Goal: Transaction & Acquisition: Purchase product/service

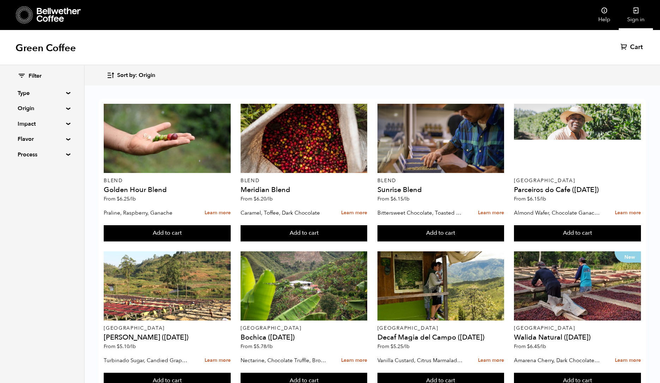
click at [631, 23] on link "Sign in" at bounding box center [636, 15] width 34 height 30
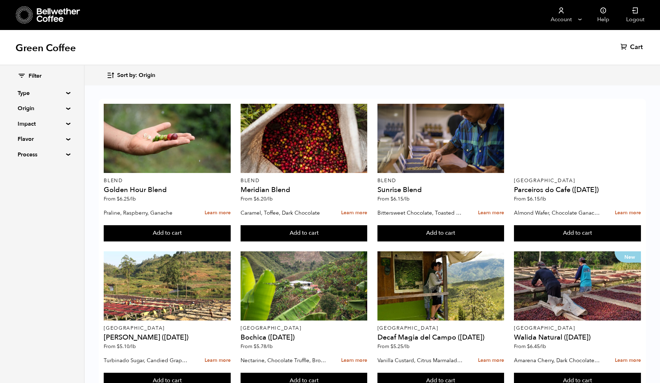
click at [31, 111] on summary "Origin" at bounding box center [42, 108] width 49 height 8
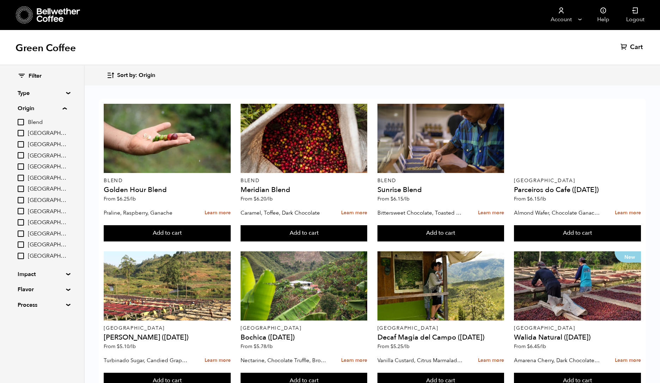
click at [36, 167] on span "[GEOGRAPHIC_DATA]" at bounding box center [47, 167] width 39 height 8
click at [0, 0] on input "[GEOGRAPHIC_DATA]" at bounding box center [0, 0] width 0 height 0
checkbox input "true"
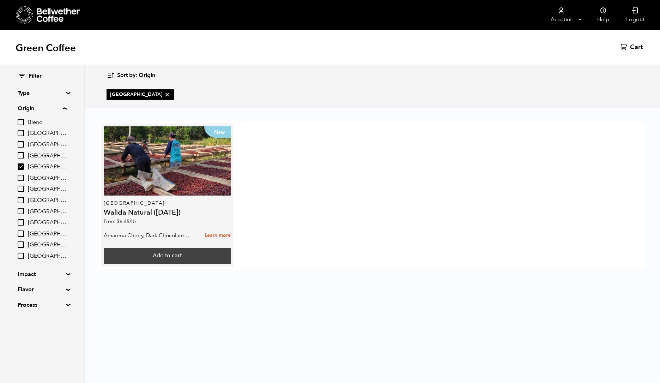
click at [179, 256] on button "Add to cart" at bounding box center [167, 256] width 127 height 16
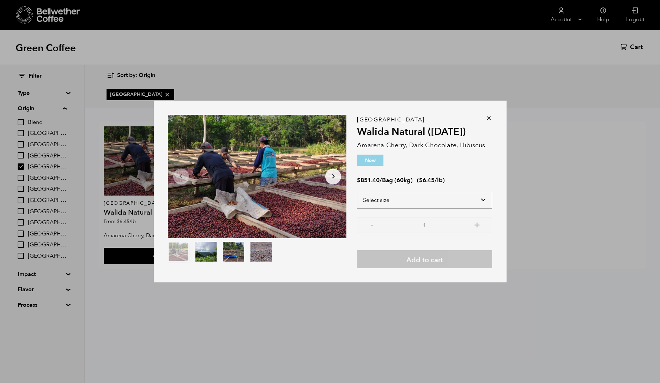
click at [417, 200] on select "Select size Bag (60kg) (132 lbs)" at bounding box center [424, 200] width 135 height 17
click at [437, 195] on select "Select size Bag (60kg) (132 lbs)" at bounding box center [424, 200] width 135 height 17
select select "bag-3"
click at [357, 192] on select "Select size Bag (60kg) (132 lbs)" at bounding box center [424, 200] width 135 height 17
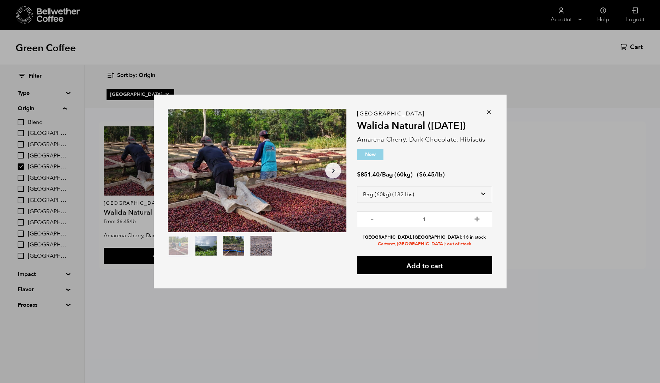
click at [416, 195] on select "Select size Bag (60kg) (132 lbs)" at bounding box center [424, 194] width 135 height 17
click at [489, 110] on icon at bounding box center [489, 112] width 7 height 7
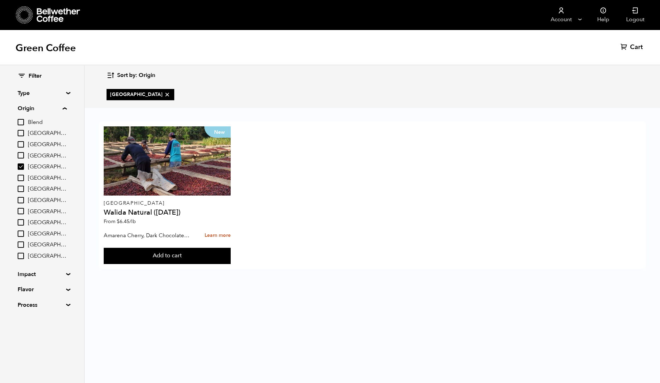
click at [22, 167] on input "East Java" at bounding box center [21, 166] width 6 height 6
checkbox input "false"
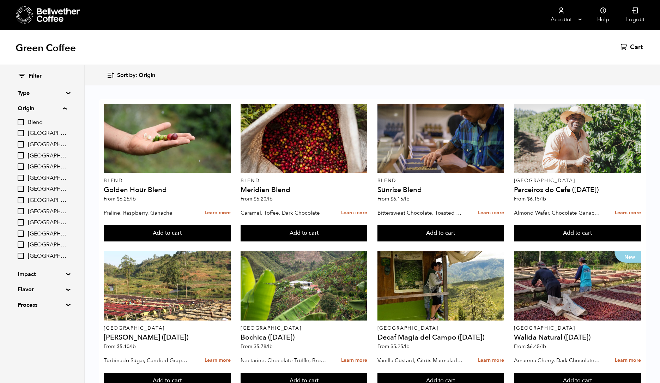
click at [48, 95] on summary "Type" at bounding box center [42, 93] width 49 height 8
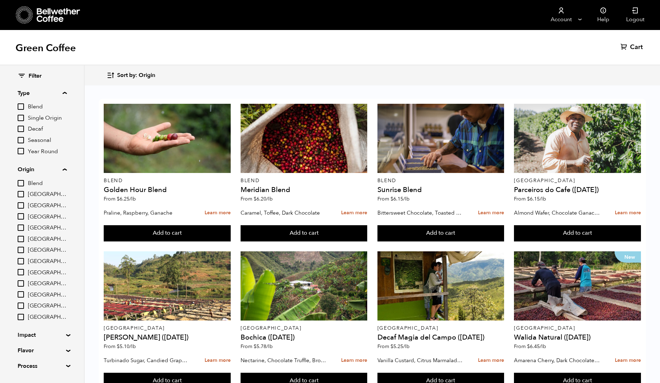
click at [36, 203] on span "[GEOGRAPHIC_DATA]" at bounding box center [47, 206] width 39 height 8
click at [0, 0] on input "[GEOGRAPHIC_DATA]" at bounding box center [0, 0] width 0 height 0
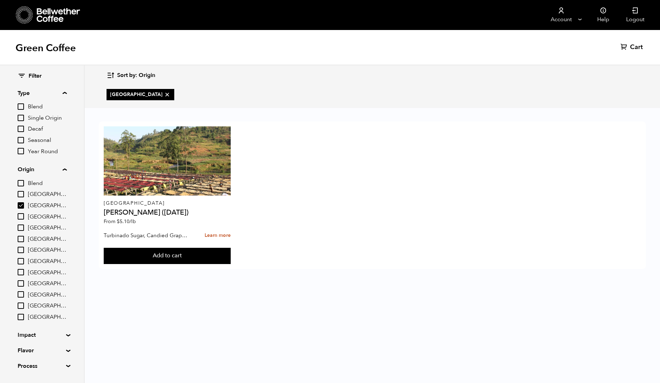
click at [23, 206] on input "[GEOGRAPHIC_DATA]" at bounding box center [21, 205] width 6 height 6
checkbox input "false"
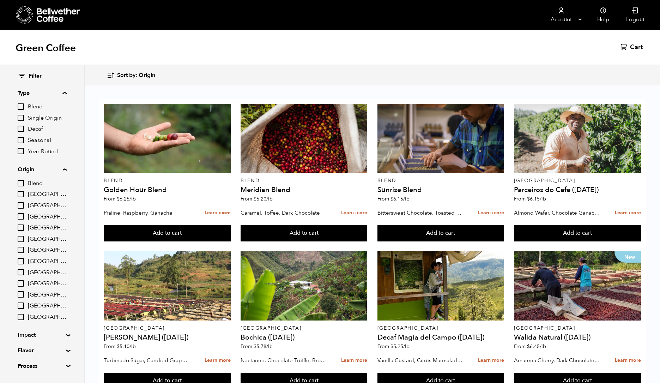
click at [24, 281] on input "[GEOGRAPHIC_DATA]" at bounding box center [21, 283] width 6 height 6
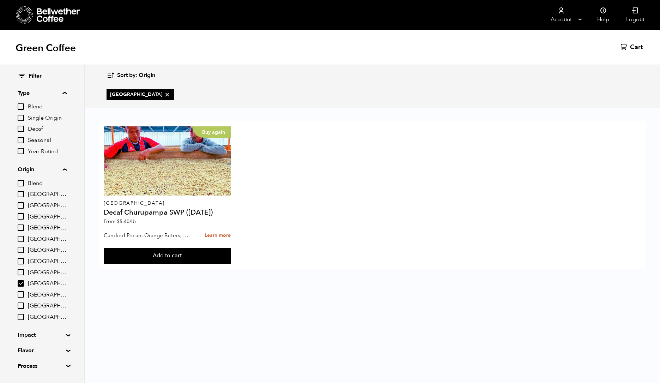
click at [20, 286] on input "[GEOGRAPHIC_DATA]" at bounding box center [21, 283] width 6 height 6
checkbox input "false"
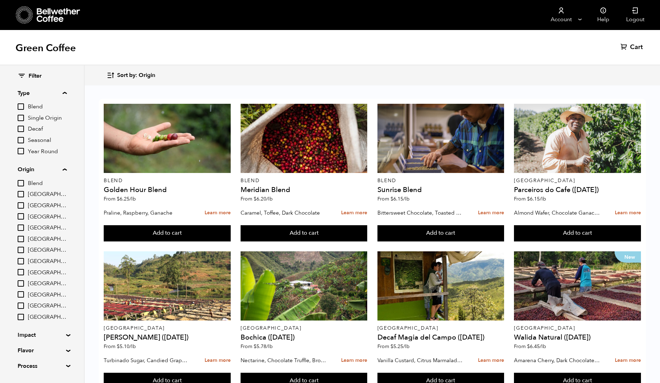
click at [23, 316] on input "[GEOGRAPHIC_DATA]" at bounding box center [21, 317] width 6 height 6
checkbox input "true"
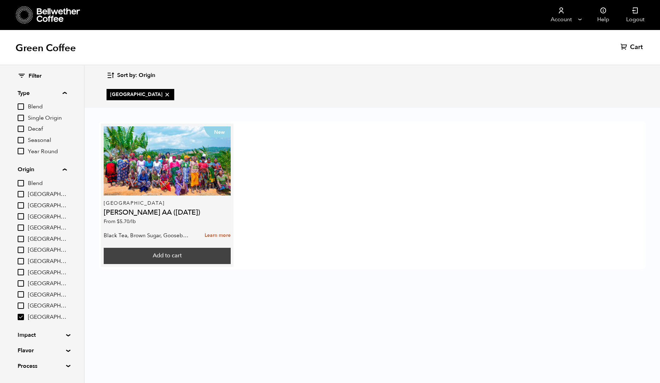
click at [196, 258] on button "Add to cart" at bounding box center [167, 256] width 127 height 16
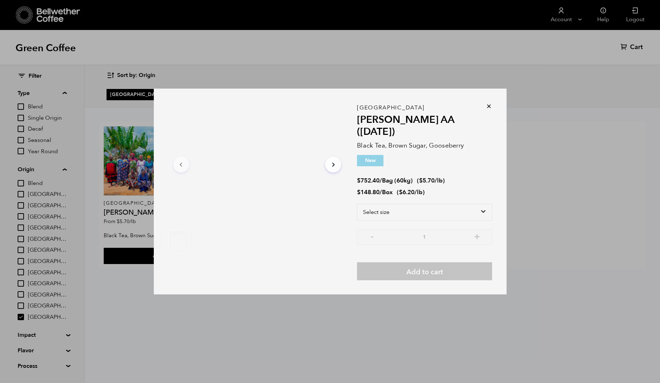
click at [397, 214] on div "Select size Bag (60kg) (132 lbs) Box (24 lbs)" at bounding box center [424, 216] width 135 height 25
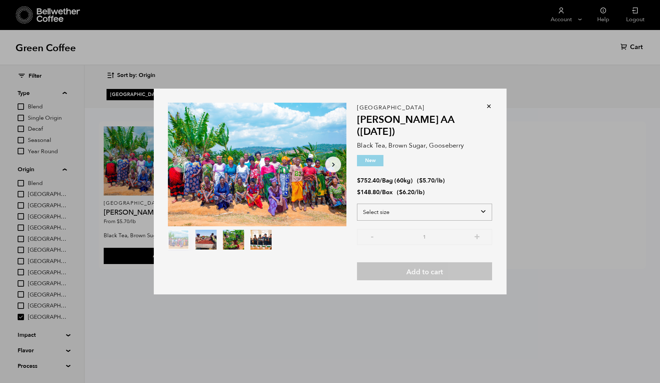
click at [398, 206] on select "Select size Bag (60kg) (132 lbs) Box (24 lbs)" at bounding box center [424, 212] width 135 height 17
select select "box"
click at [357, 204] on select "Select size Bag (60kg) (132 lbs) Box (24 lbs)" at bounding box center [424, 212] width 135 height 17
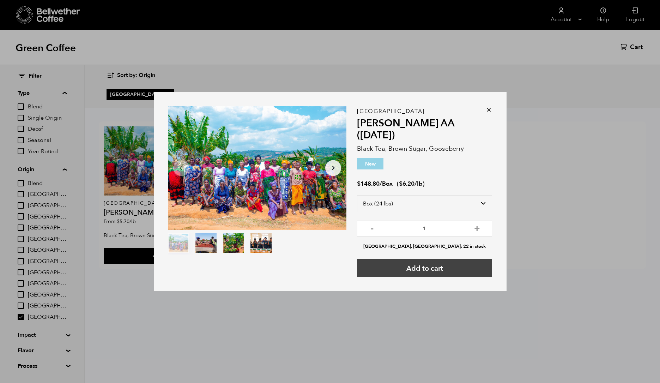
click at [409, 262] on button "Add to cart" at bounding box center [424, 268] width 135 height 18
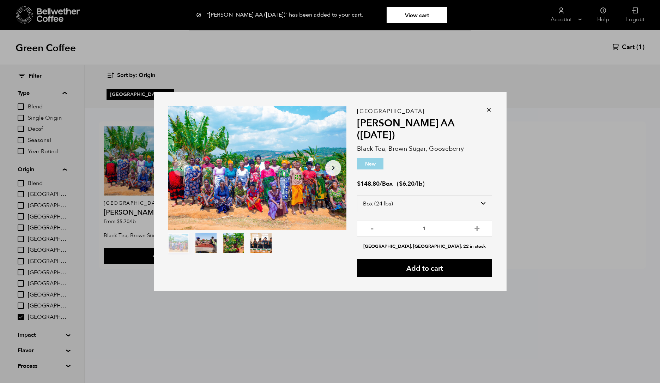
click at [489, 113] on icon at bounding box center [489, 109] width 7 height 7
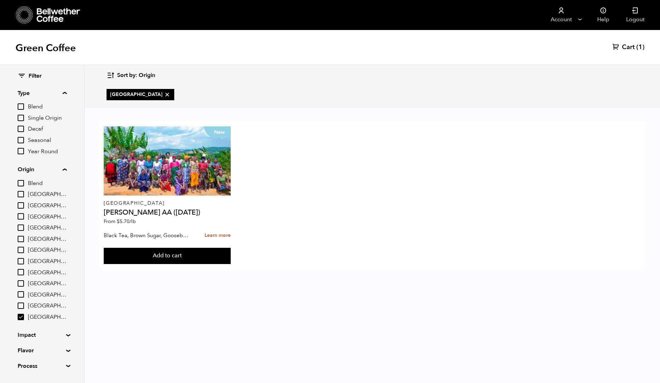
click at [22, 314] on input "Tanzania" at bounding box center [21, 317] width 6 height 6
checkbox input "false"
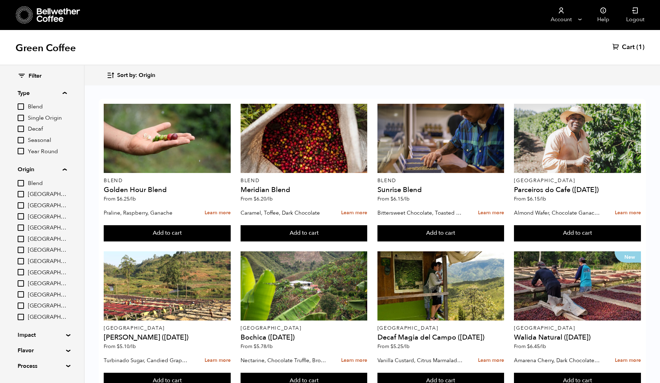
click at [149, 72] on span "Sort by: Origin" at bounding box center [136, 76] width 38 height 8
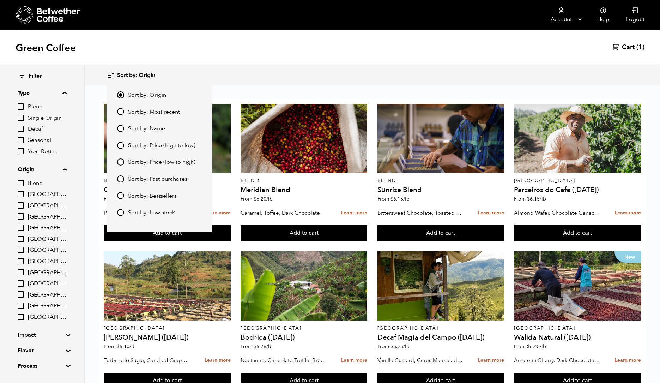
click at [155, 163] on span "Sort by: Price (low to high)" at bounding box center [161, 162] width 67 height 8
click at [124, 163] on input "Sort by: Price (low to high)" at bounding box center [120, 161] width 7 height 7
radio input "true"
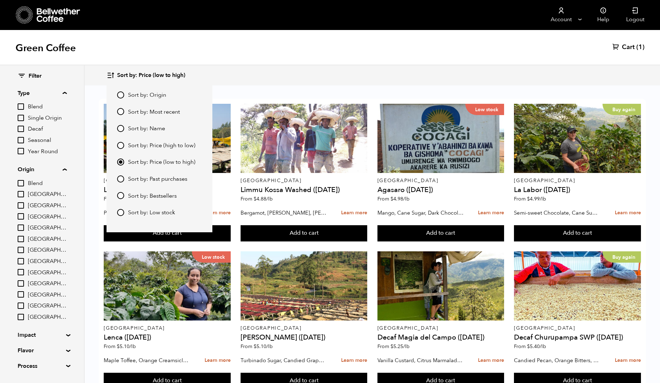
click at [294, 58] on div "Green Coffee Cart (1)" at bounding box center [330, 47] width 660 height 35
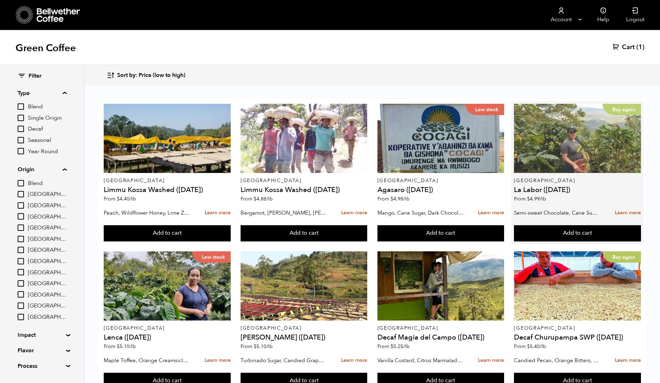
click at [587, 152] on div "Buy again" at bounding box center [577, 138] width 127 height 69
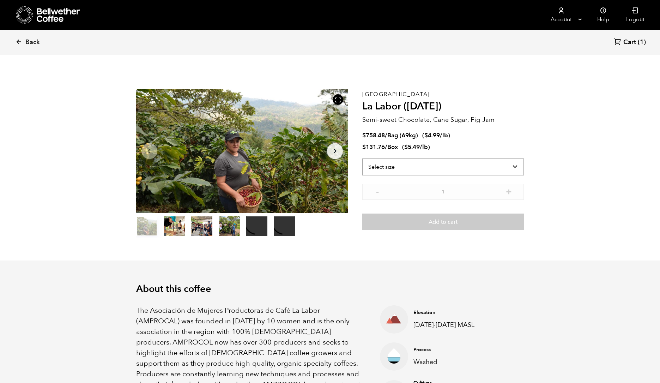
click at [411, 169] on select "Select size Bag (69kg) (152 lbs) Box (24 lbs)" at bounding box center [443, 166] width 162 height 17
select select "box"
click at [362, 158] on select "Select size Bag (69kg) (152 lbs) Box (24 lbs)" at bounding box center [443, 166] width 162 height 17
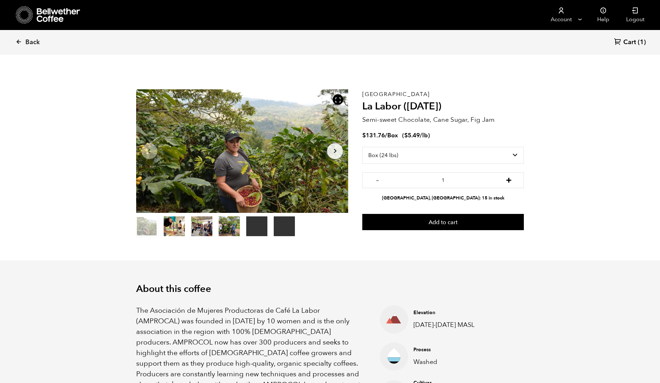
click at [510, 179] on button "+" at bounding box center [509, 179] width 9 height 7
type input "2"
click at [471, 229] on button "Add to cart" at bounding box center [443, 222] width 162 height 16
click at [627, 43] on span "Cart" at bounding box center [629, 42] width 13 height 8
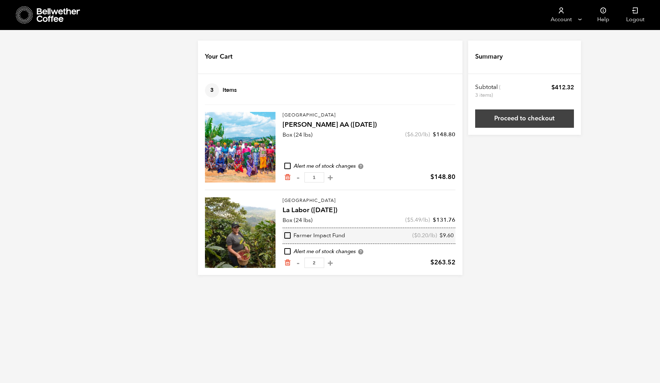
click at [516, 118] on link "Proceed to checkout" at bounding box center [524, 118] width 99 height 18
click at [287, 177] on icon "Remove from cart" at bounding box center [287, 177] width 7 height 7
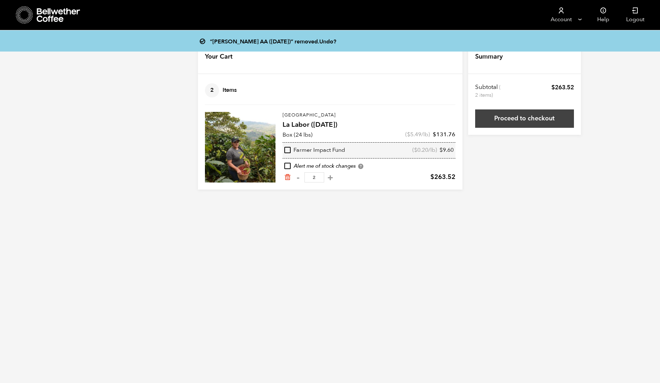
click at [506, 116] on link "Proceed to checkout" at bounding box center [524, 118] width 99 height 18
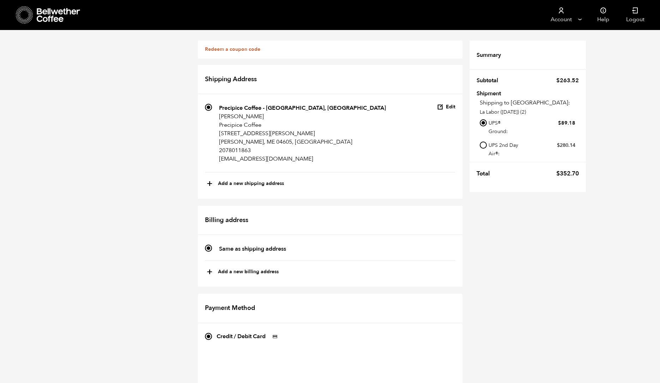
click at [226, 51] on link "Redeem a coupon code" at bounding box center [232, 49] width 55 height 7
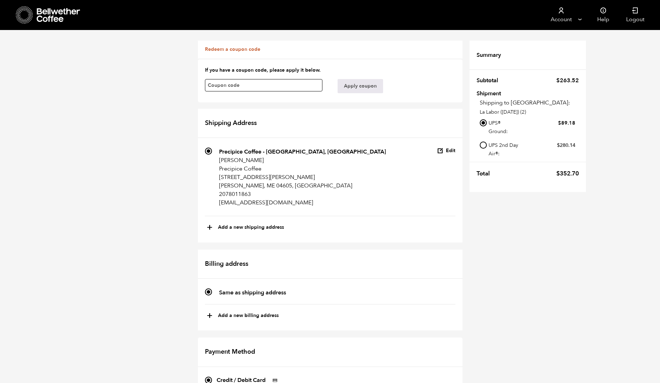
paste input "flimhuxzq6ywd7ym"
type input "flimhuxzq6ywd7ym"
click at [352, 85] on button "Apply coupon" at bounding box center [361, 86] width 46 height 14
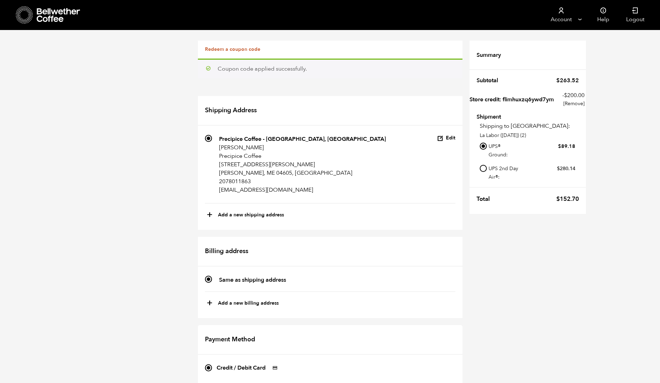
scroll to position [247, 0]
